Goal: Task Accomplishment & Management: Complete application form

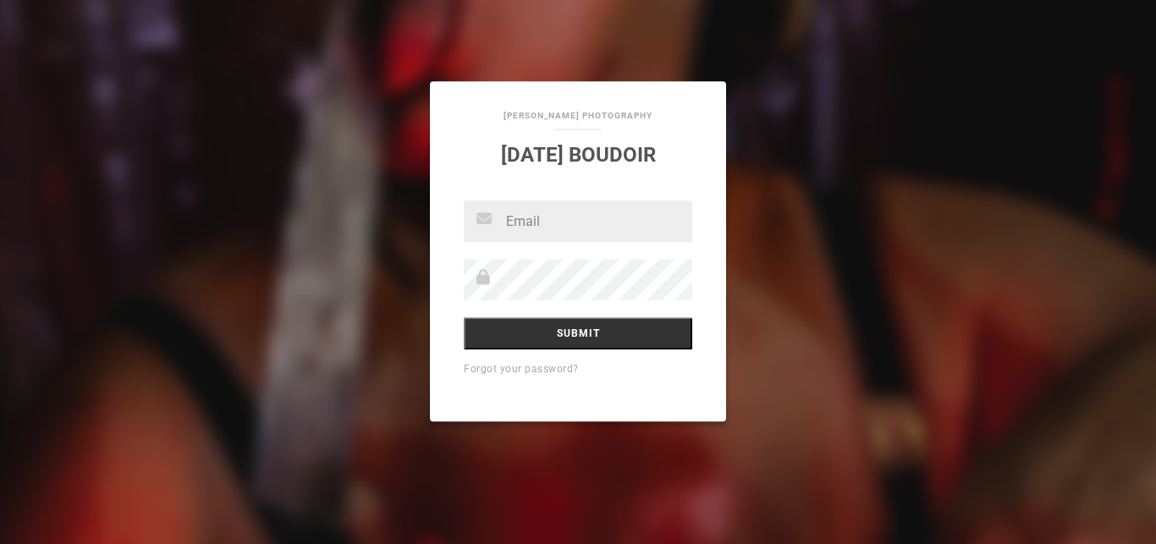
click at [540, 233] on input "text" at bounding box center [578, 221] width 229 height 41
type input "[EMAIL_ADDRESS]"
click at [464, 317] on input "Submit" at bounding box center [578, 333] width 229 height 32
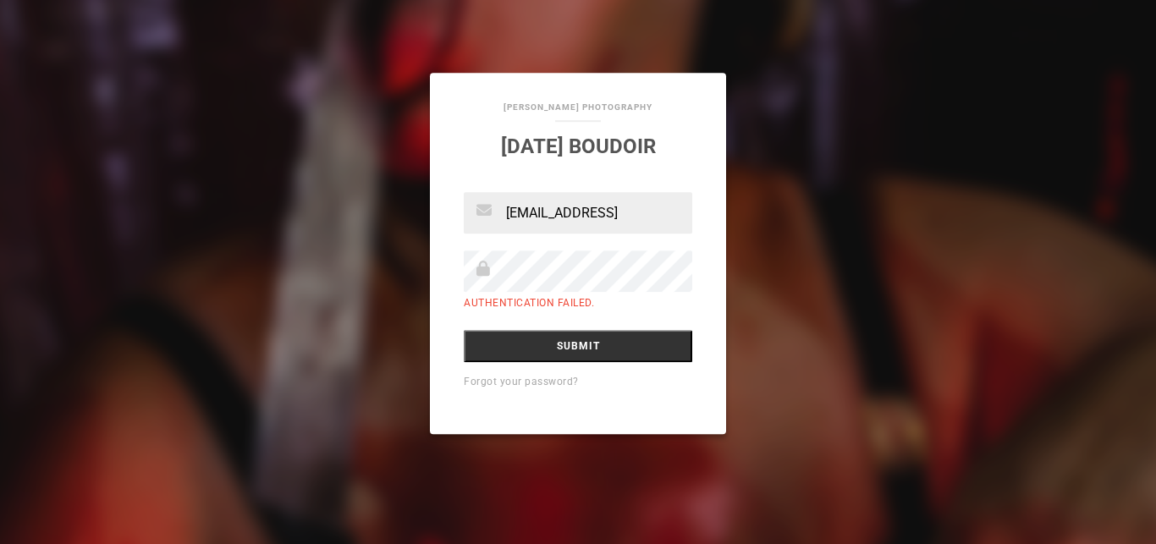
click at [464, 330] on input "Submit" at bounding box center [578, 346] width 229 height 32
